Goal: Browse casually: Explore the website without a specific task or goal

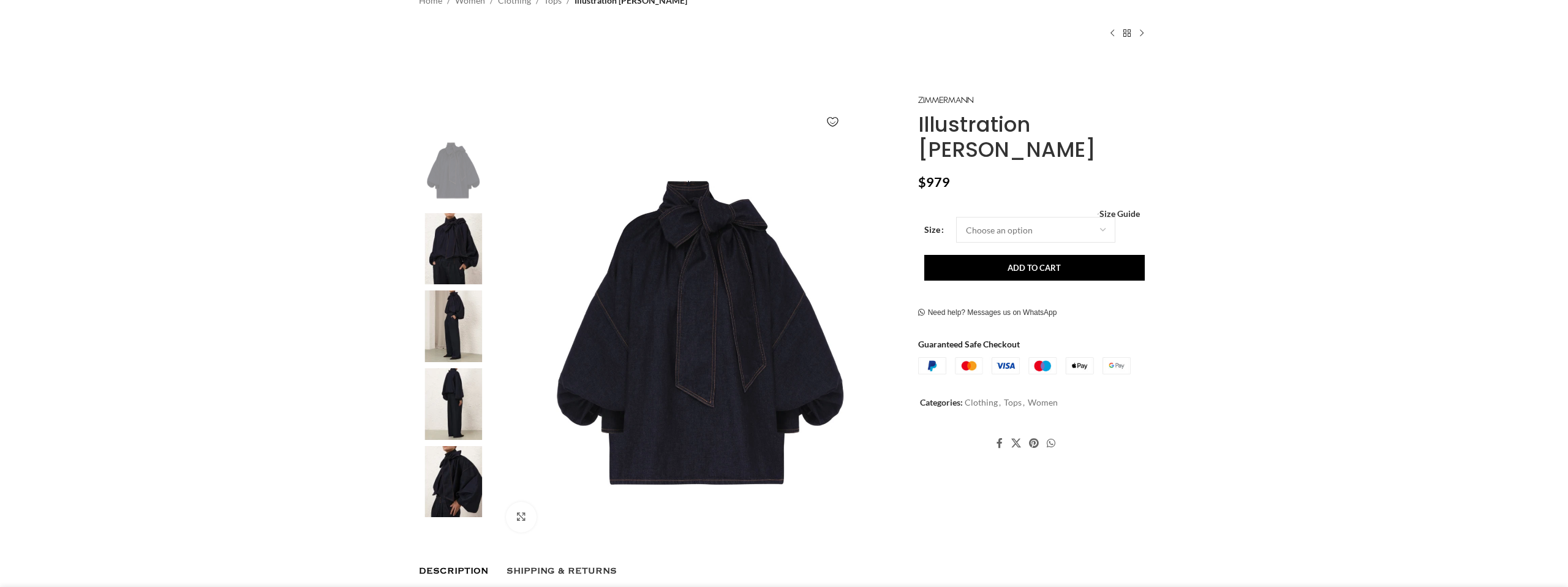
scroll to position [119, 0]
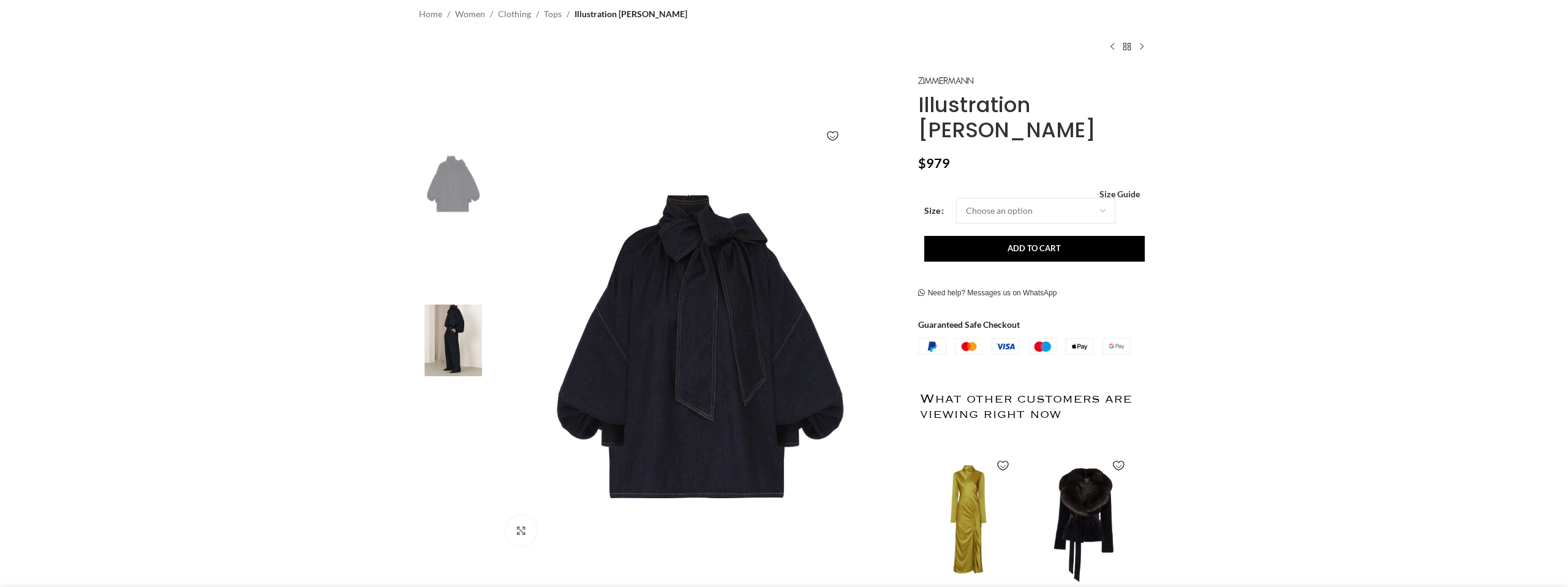
click at [448, 361] on img at bounding box center [453, 340] width 75 height 71
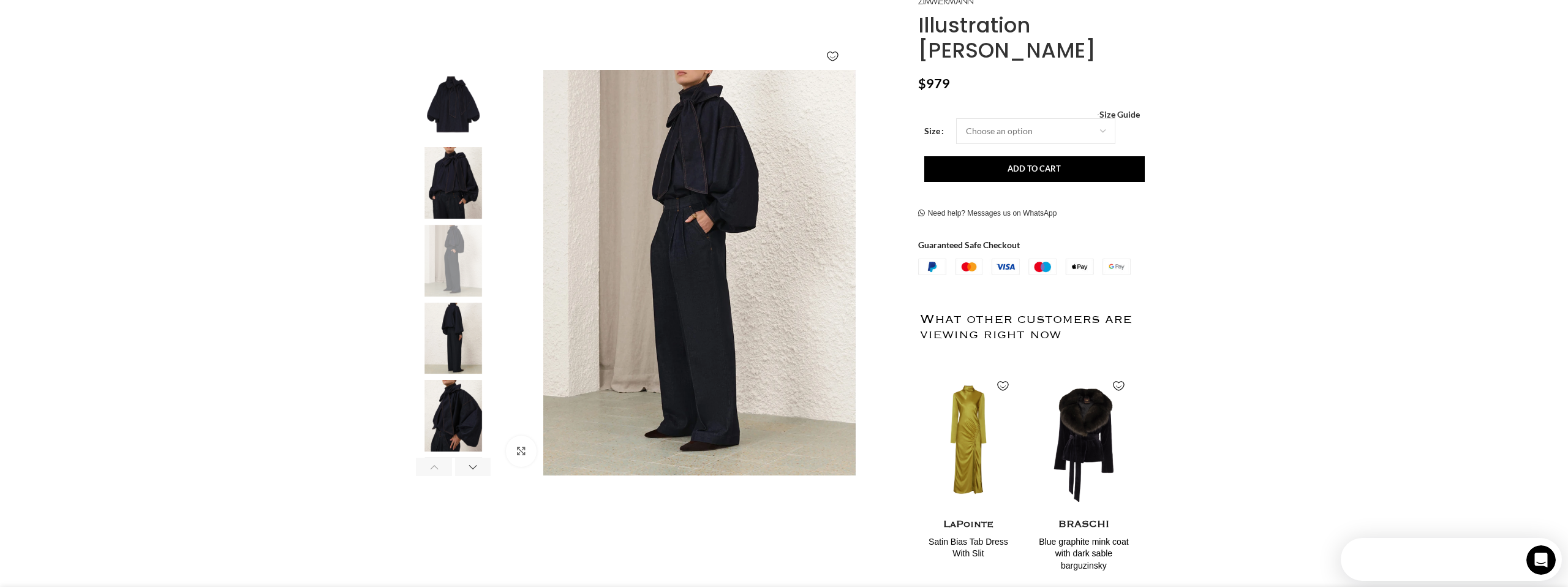
scroll to position [0, 0]
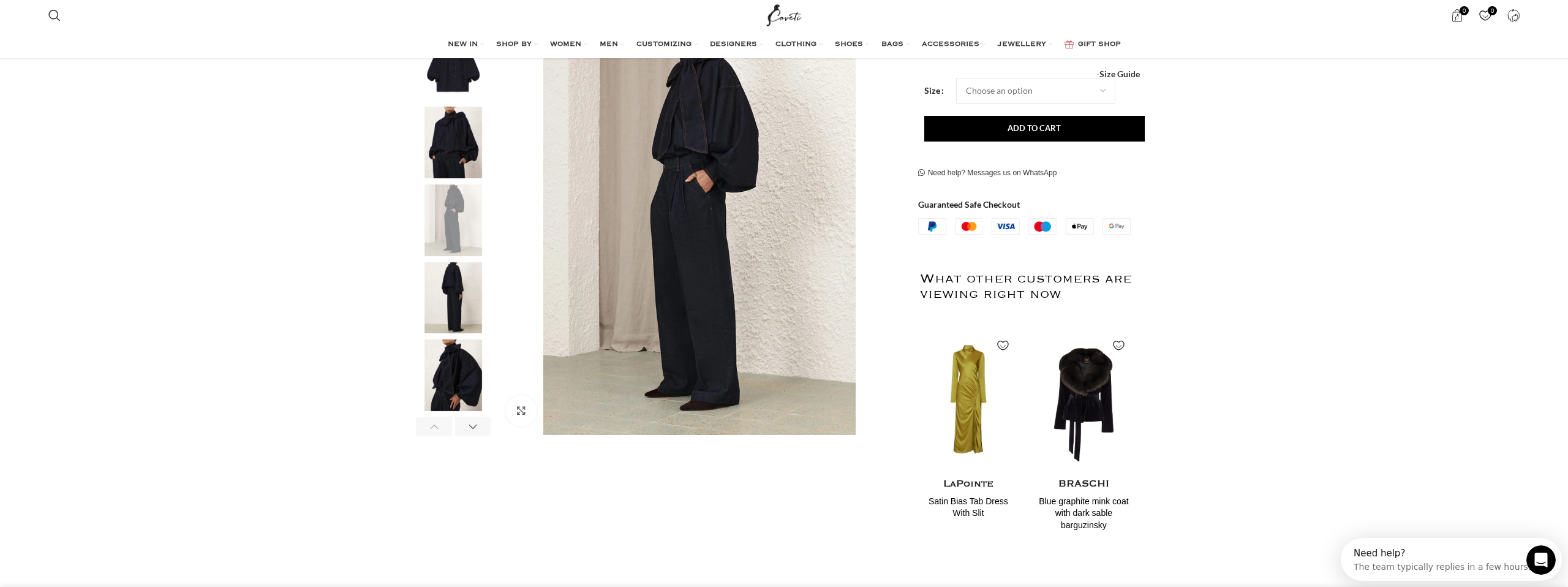
click at [438, 375] on img "5 / 6" at bounding box center [453, 374] width 75 height 71
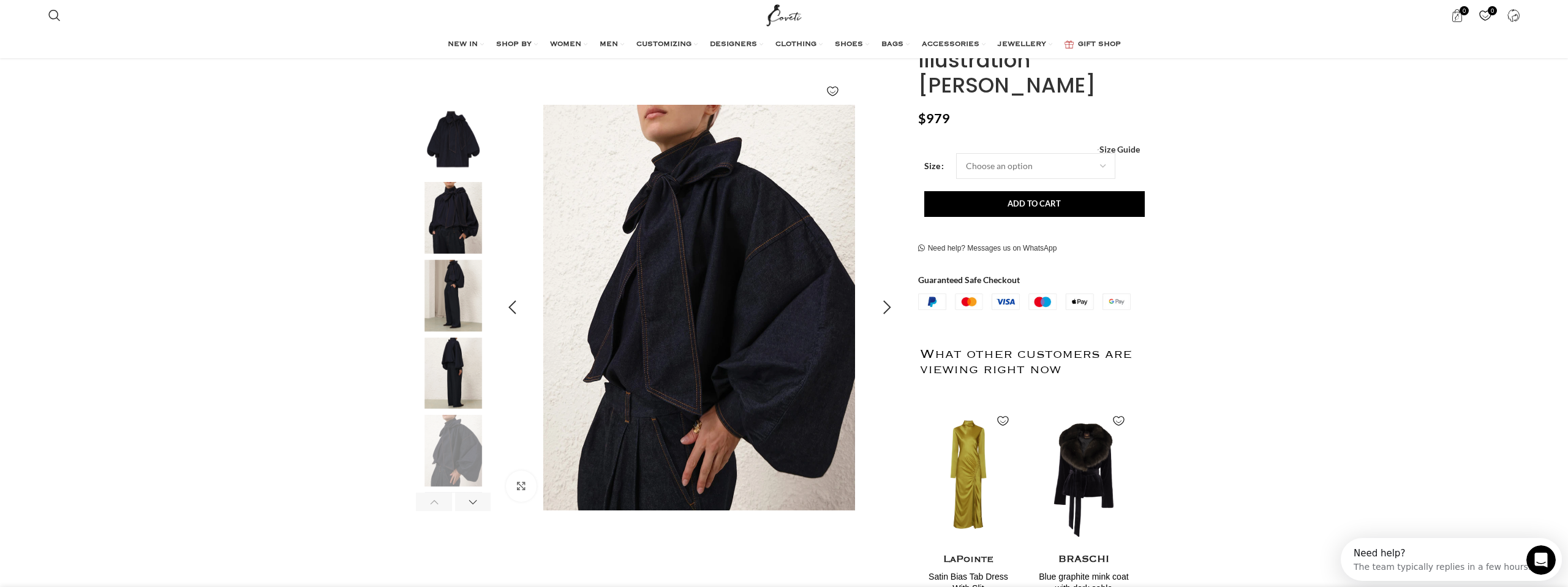
scroll to position [165, 0]
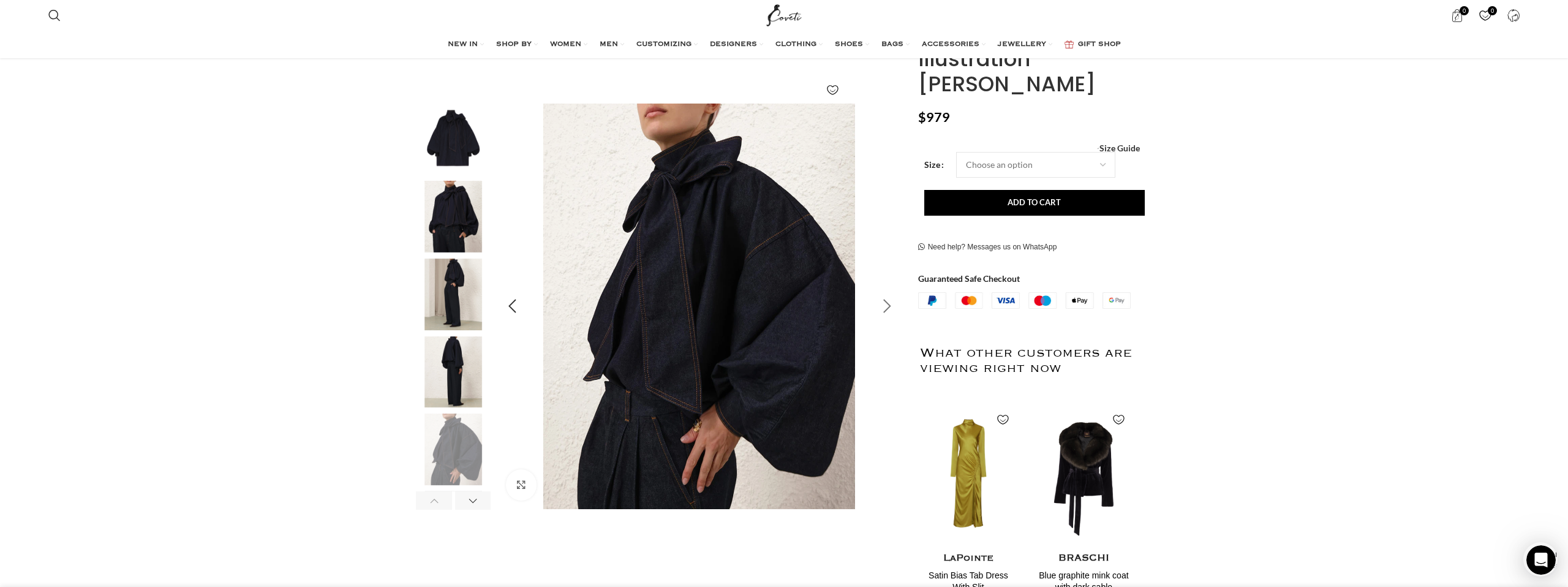
click at [882, 302] on div "Next slide" at bounding box center [887, 306] width 31 height 31
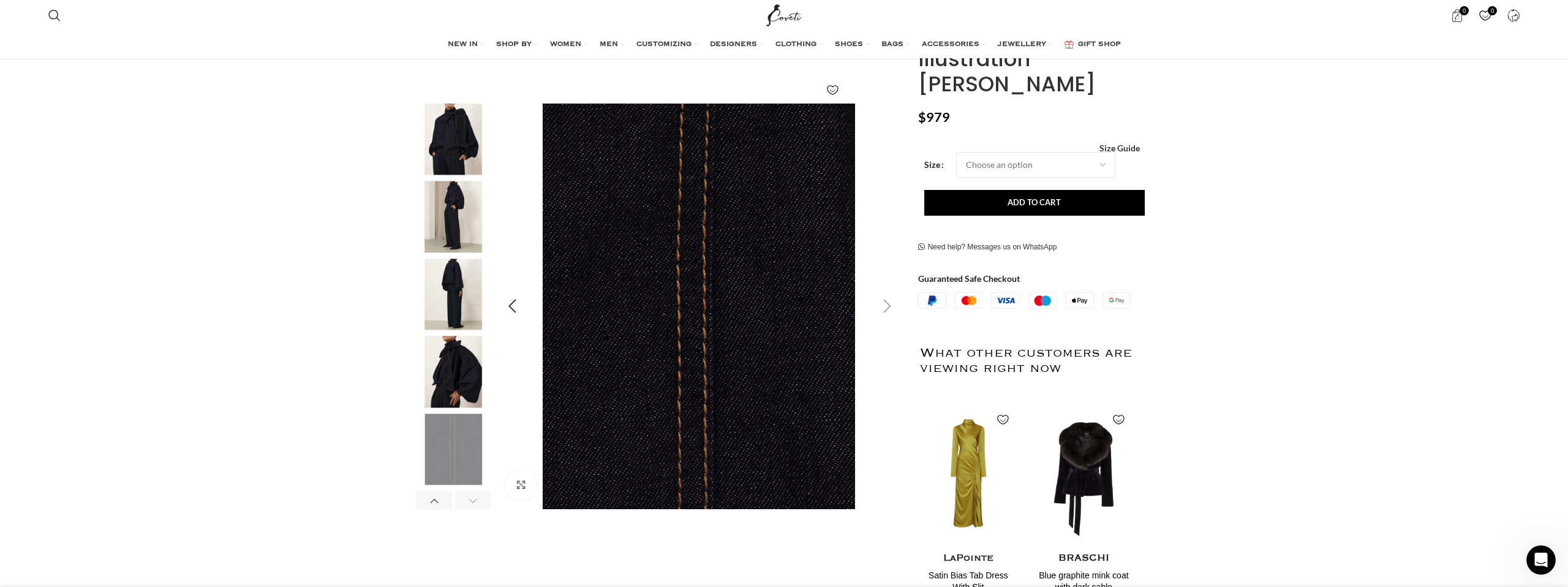
click at [881, 302] on div "Next slide" at bounding box center [887, 306] width 31 height 31
click at [888, 315] on div "Next slide" at bounding box center [887, 306] width 31 height 31
click at [888, 305] on div "Next slide" at bounding box center [887, 306] width 31 height 31
click at [473, 493] on div "Next slide" at bounding box center [472, 500] width 36 height 19
click at [443, 497] on div "Previous slide" at bounding box center [433, 500] width 36 height 19
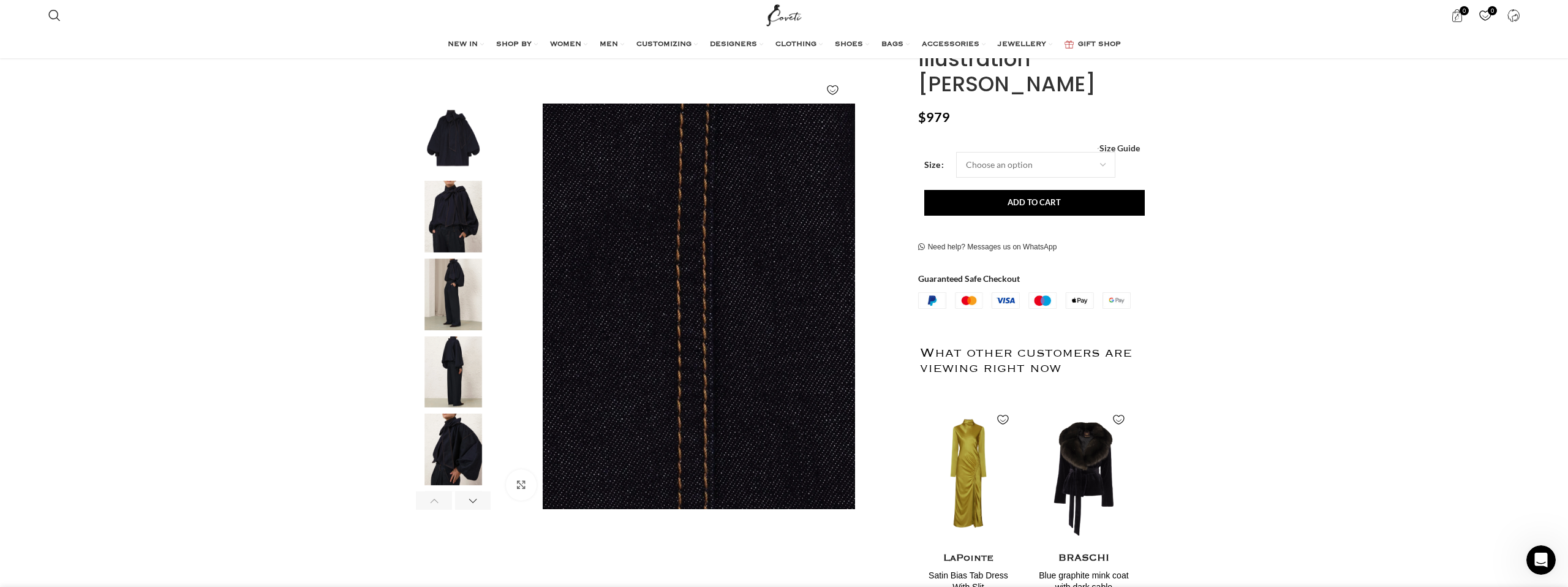
click at [443, 497] on div "Previous slide" at bounding box center [433, 500] width 36 height 19
click at [443, 155] on img "1 / 6" at bounding box center [453, 139] width 75 height 71
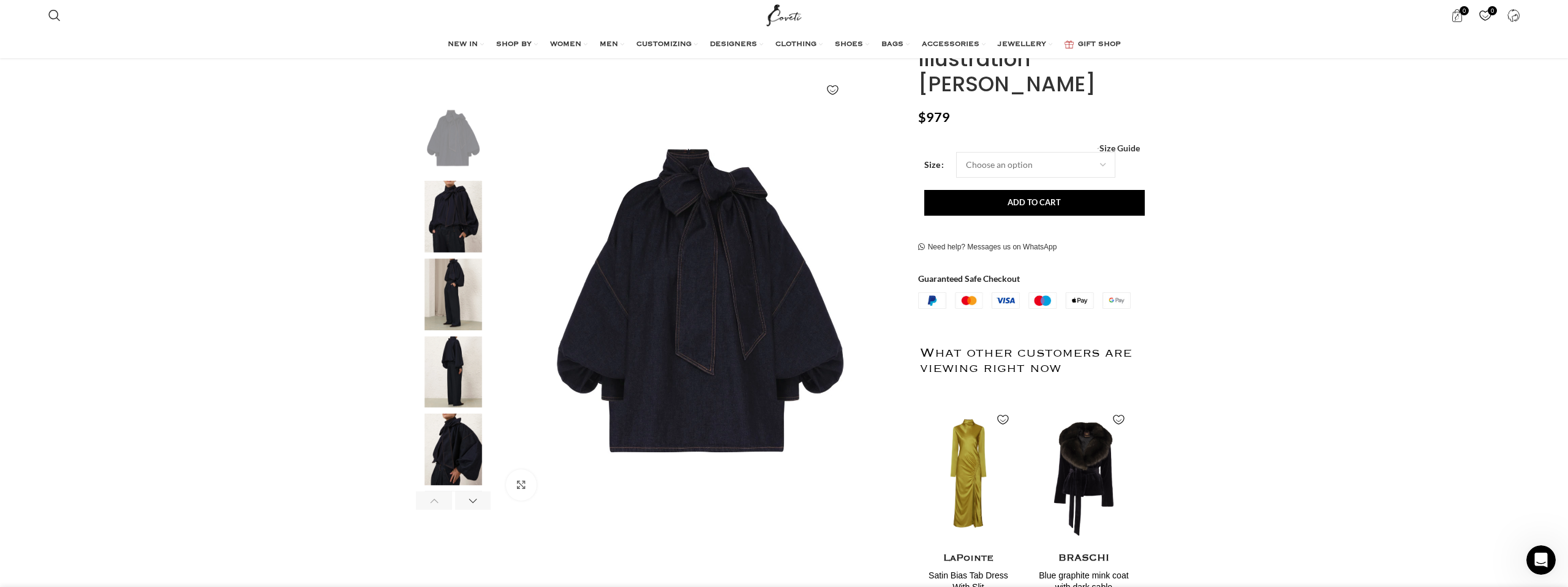
scroll to position [0, 387]
